Goal: Find specific page/section: Find specific page/section

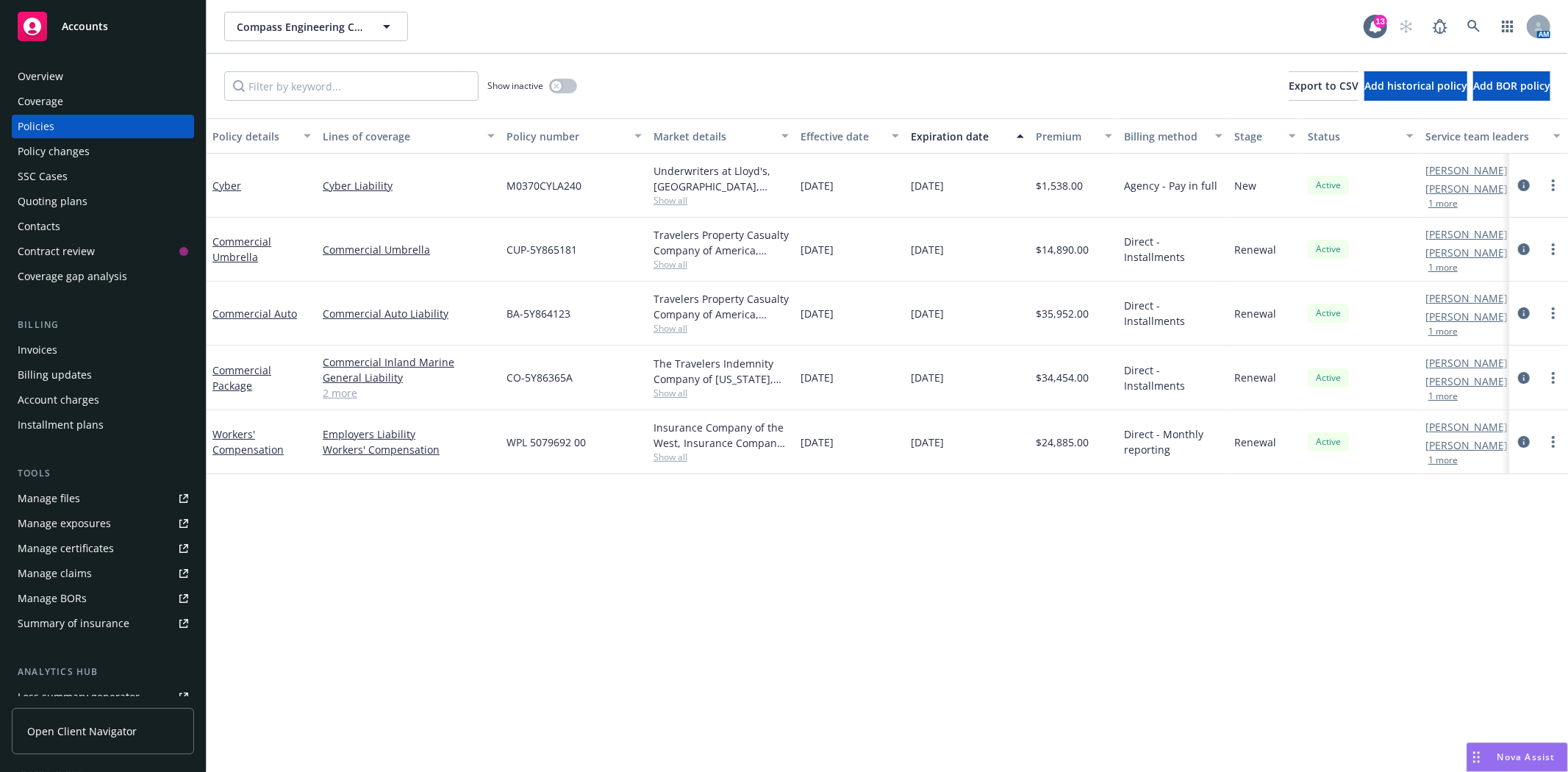
drag, startPoint x: 0, startPoint y: 0, endPoint x: 64, endPoint y: 27, distance: 69.5
click at [64, 27] on span "Accounts" at bounding box center [84, 27] width 47 height 12
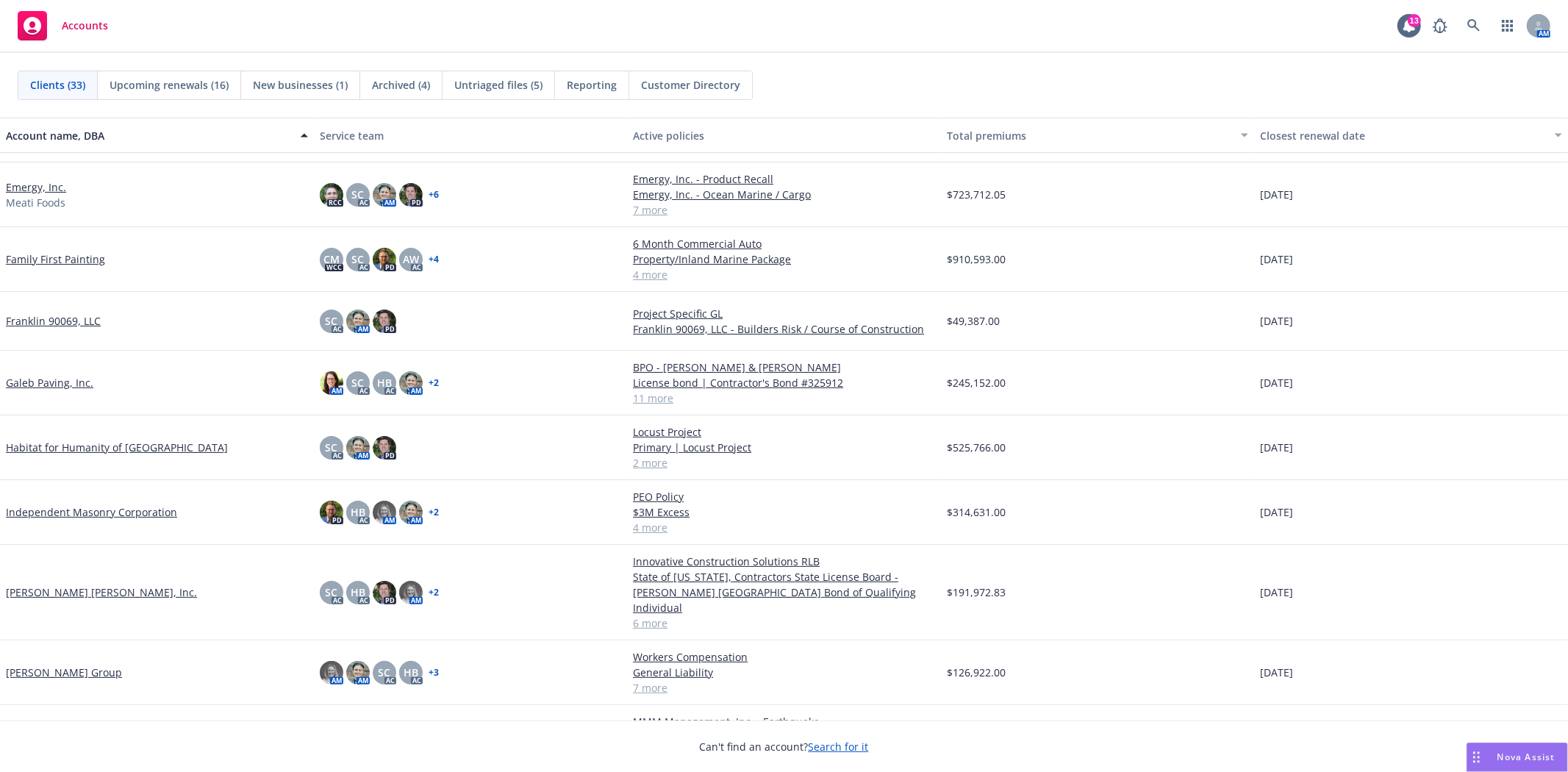
scroll to position [490, 0]
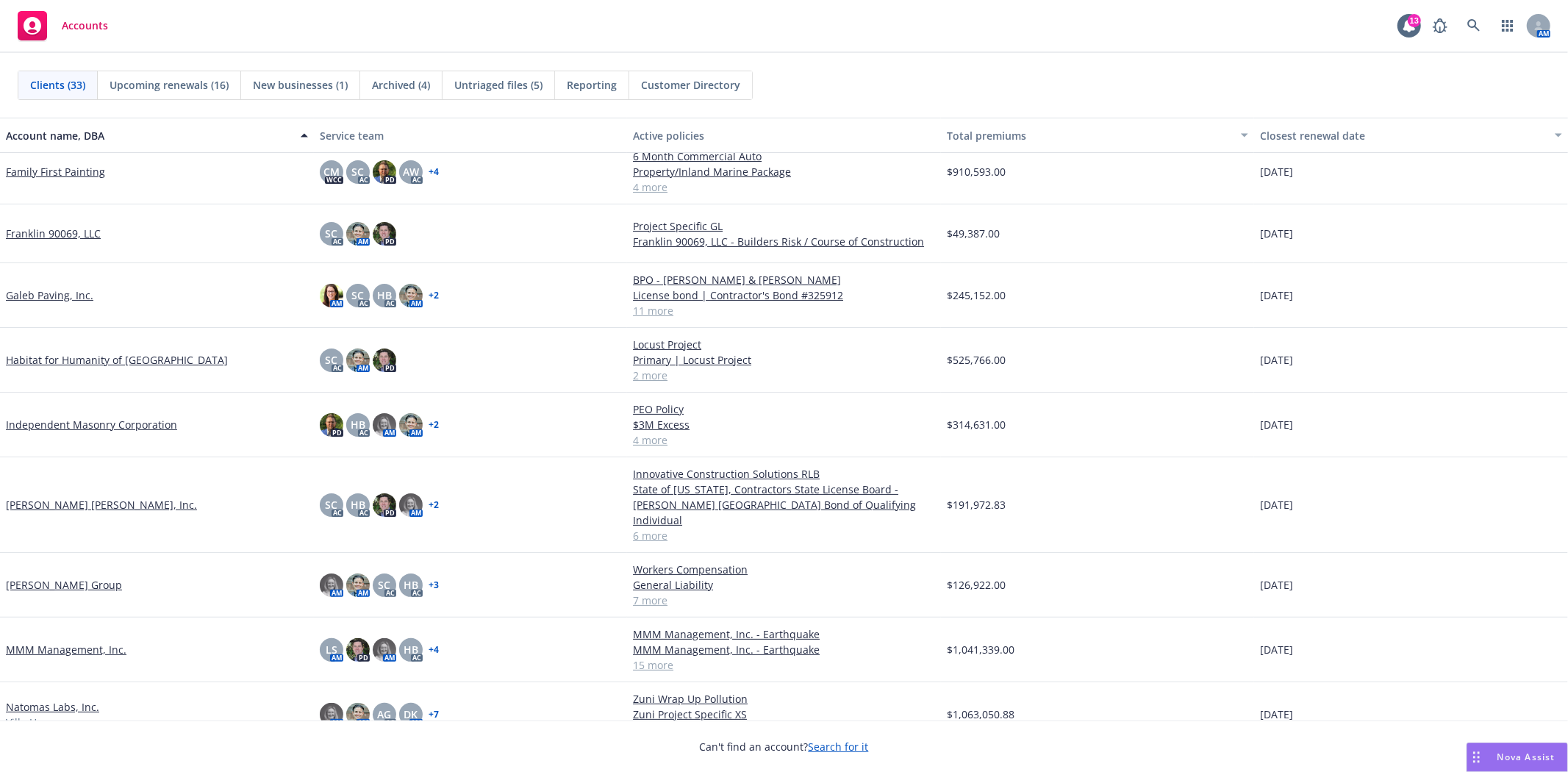
click at [60, 577] on link "[PERSON_NAME] Group" at bounding box center [64, 585] width 116 height 16
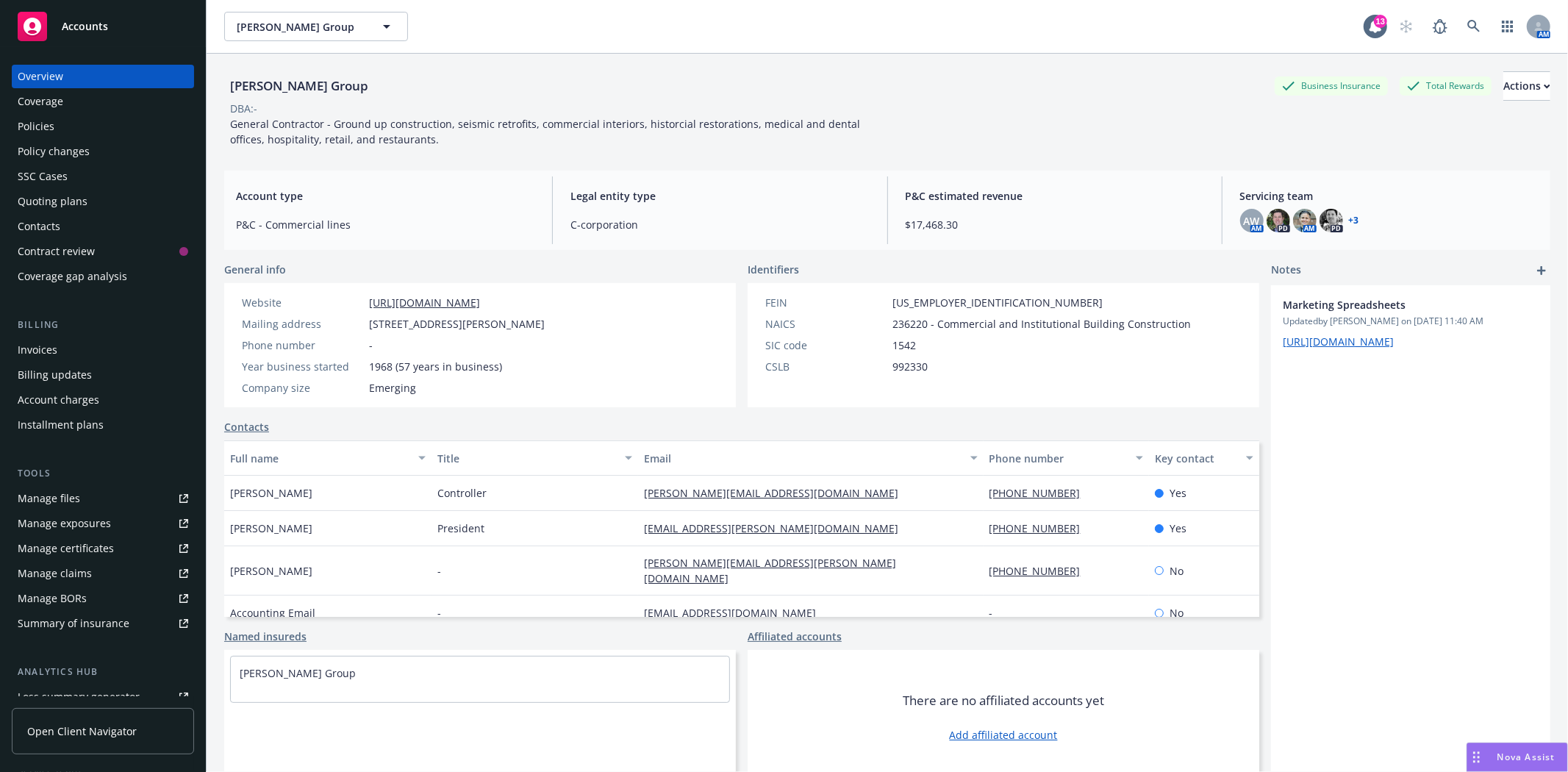
click at [58, 125] on div "Policies" at bounding box center [103, 127] width 171 height 24
